Goal: Task Accomplishment & Management: Manage account settings

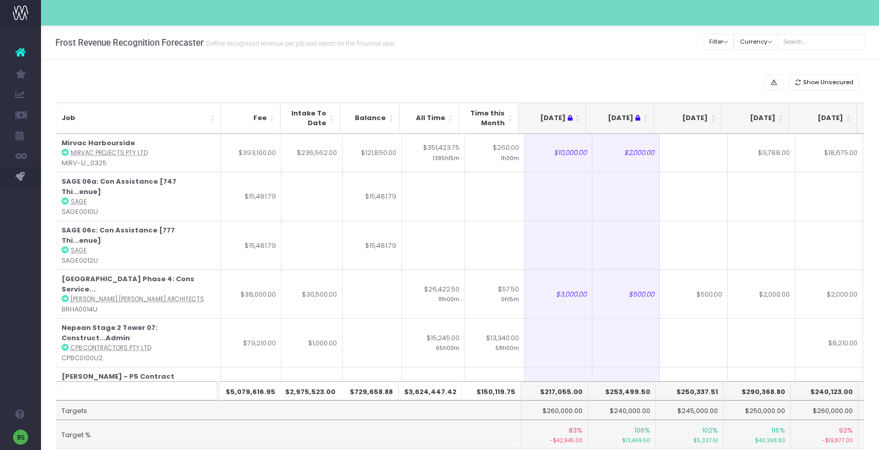
click at [713, 117] on th "[DATE]" at bounding box center [688, 118] width 68 height 31
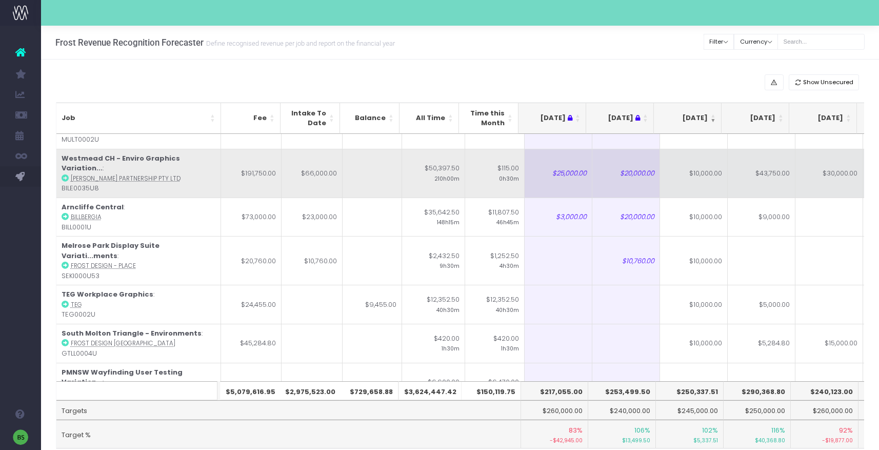
scroll to position [115, 0]
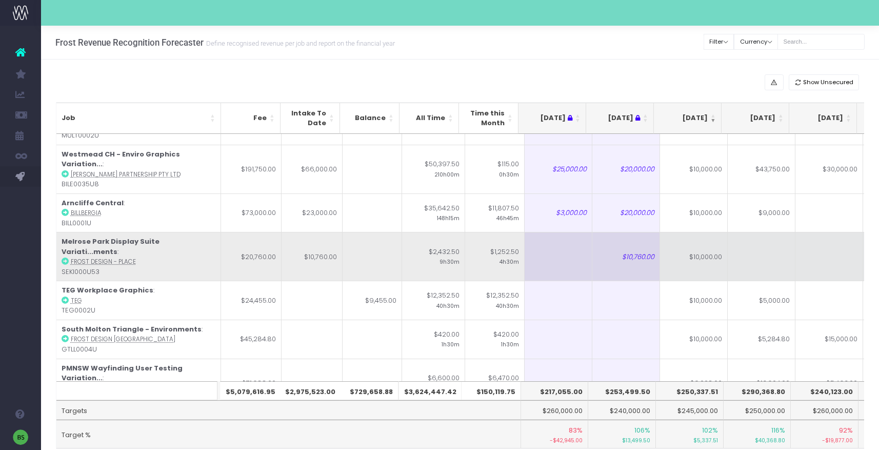
click at [688, 235] on td "$10,000.00" at bounding box center [694, 256] width 68 height 49
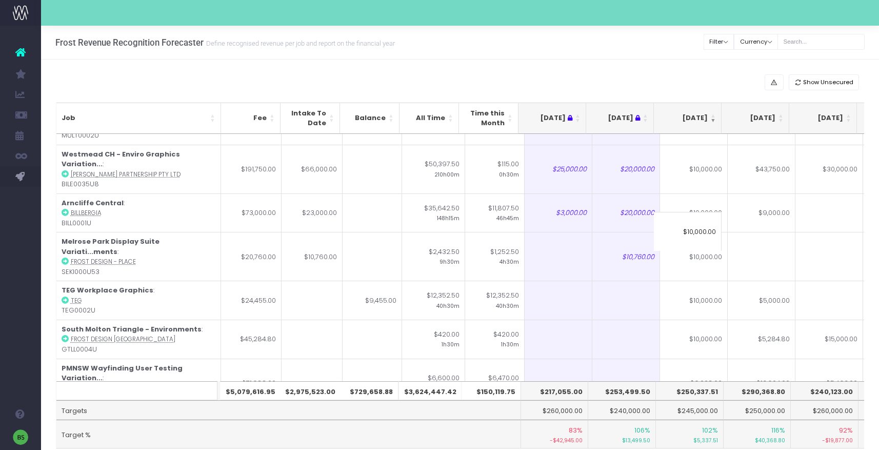
click at [691, 232] on input "$10,000.00" at bounding box center [688, 231] width 68 height 39
click at [687, 232] on input "$10,000.00" at bounding box center [688, 231] width 68 height 39
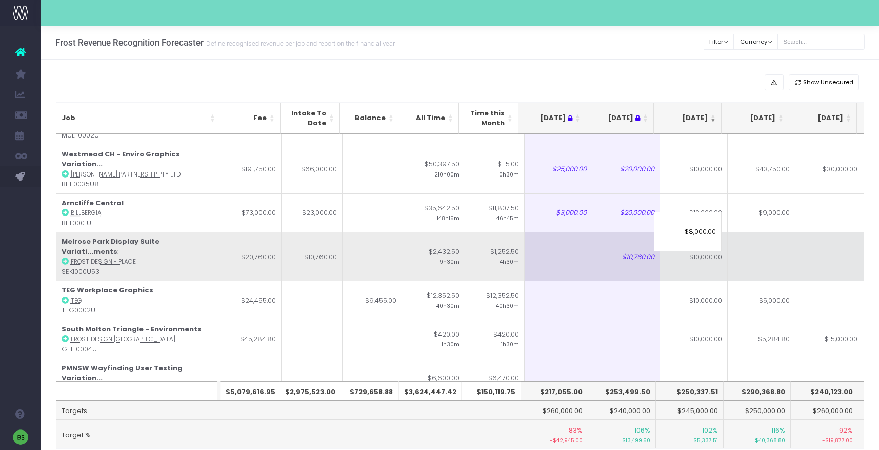
type input "$8,000.00"
click at [767, 232] on td at bounding box center [762, 256] width 68 height 49
click at [696, 232] on td "-Inf-" at bounding box center [694, 256] width 68 height 49
type input "8000"
click at [752, 233] on td at bounding box center [762, 256] width 68 height 49
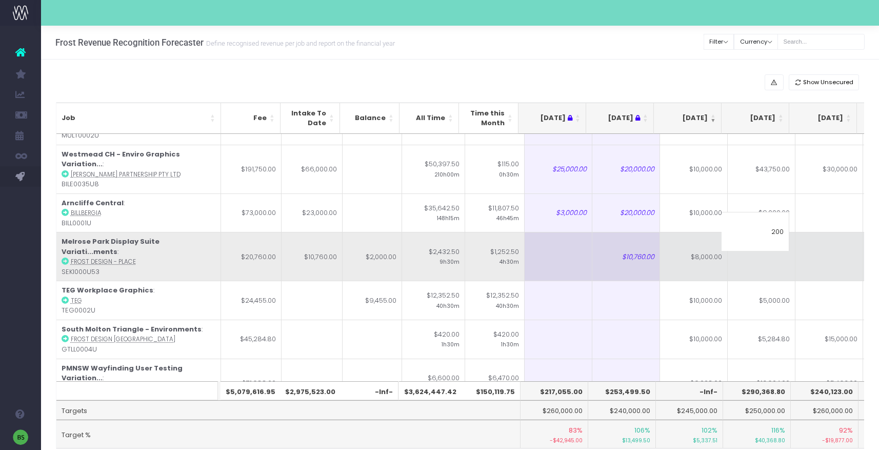
type input "2000"
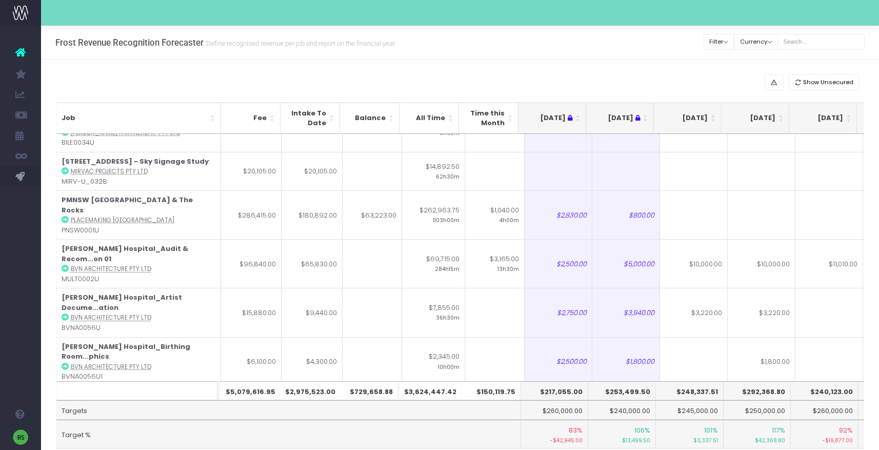
scroll to position [1505, 0]
